Goal: Task Accomplishment & Management: Manage account settings

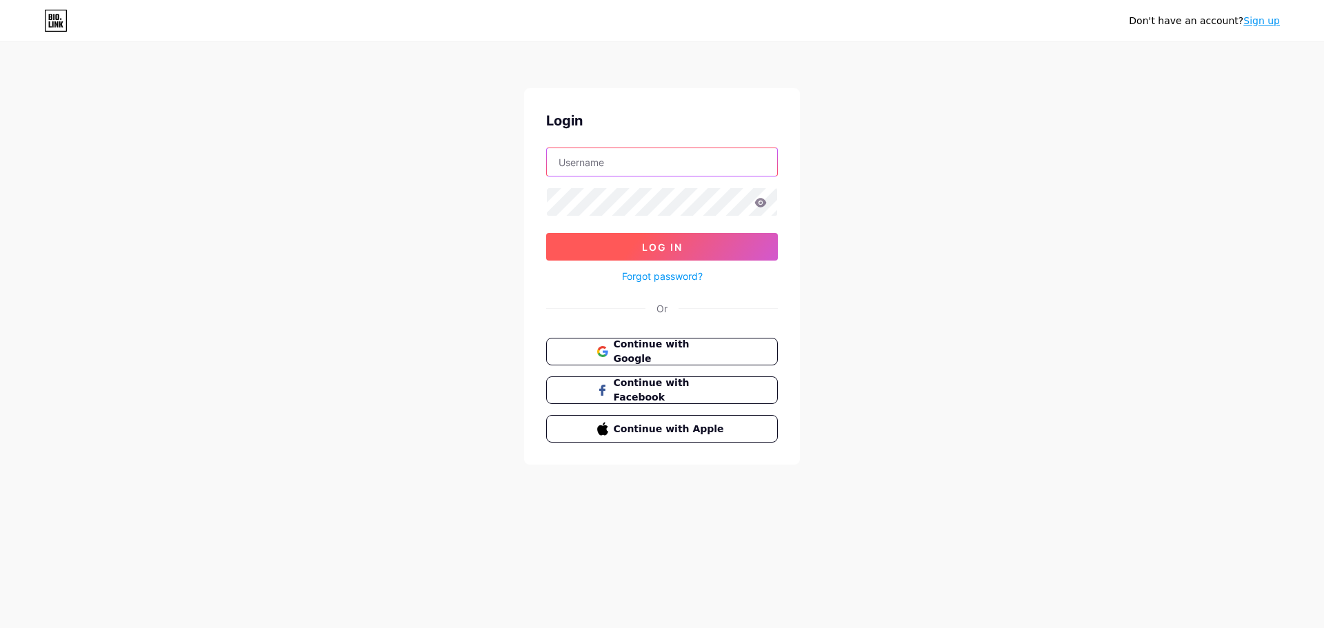
type input "[EMAIL_ADDRESS][DOMAIN_NAME]"
click at [713, 258] on button "Log In" at bounding box center [662, 247] width 232 height 28
click at [713, 247] on button "Log In" at bounding box center [662, 247] width 232 height 28
click at [751, 248] on button "Log In" at bounding box center [662, 247] width 232 height 28
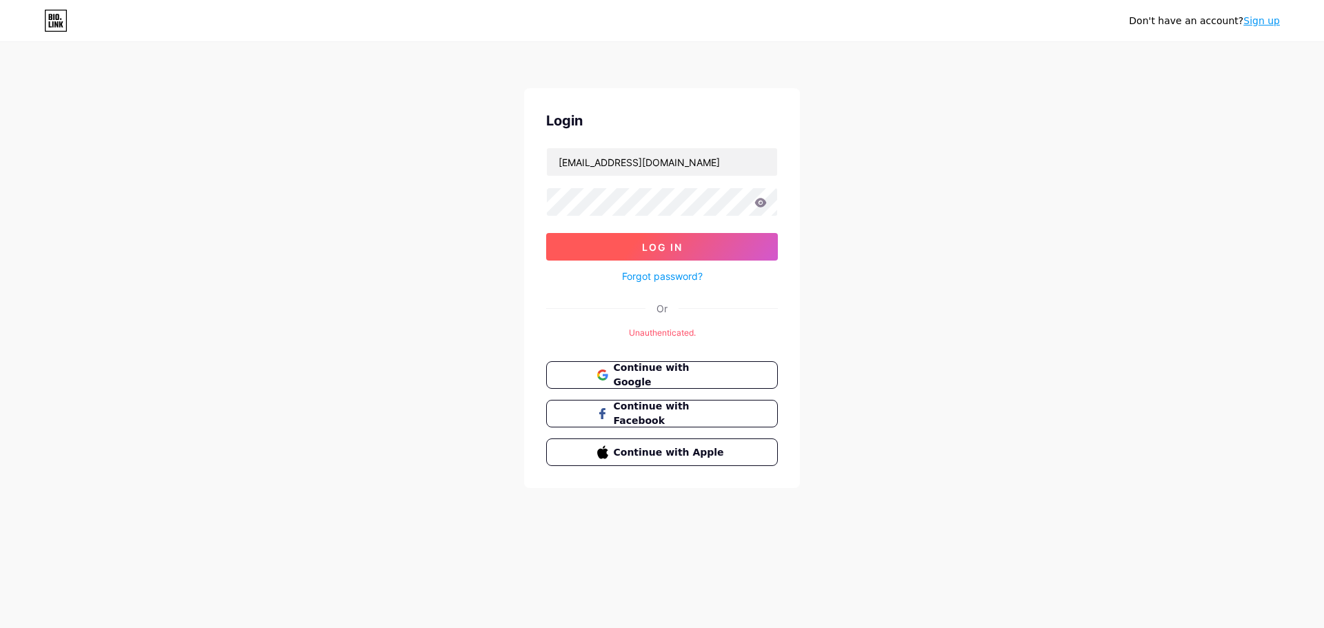
click at [720, 239] on button "Log In" at bounding box center [662, 247] width 232 height 28
